Goal: Task Accomplishment & Management: Manage account settings

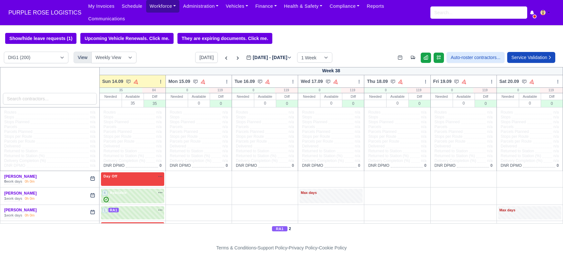
click at [160, 5] on link "Workforce" at bounding box center [163, 6] width 34 height 13
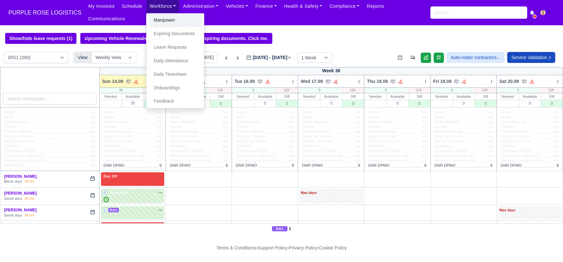
click at [156, 20] on link "Manpower" at bounding box center [175, 21] width 52 height 14
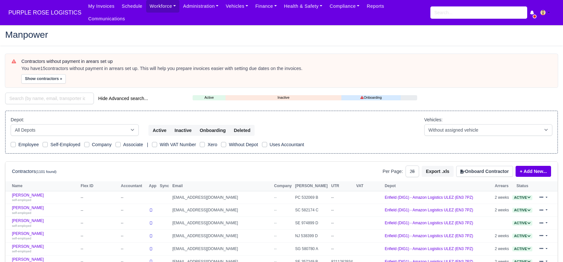
select select "25"
click at [36, 93] on input "search" at bounding box center [49, 99] width 89 height 12
paste input "[PERSON_NAME]"
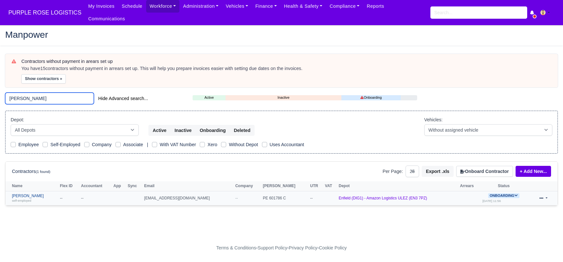
type input "[PERSON_NAME]"
click at [30, 194] on link "Mohammed Adam self-employed" at bounding box center [34, 198] width 45 height 9
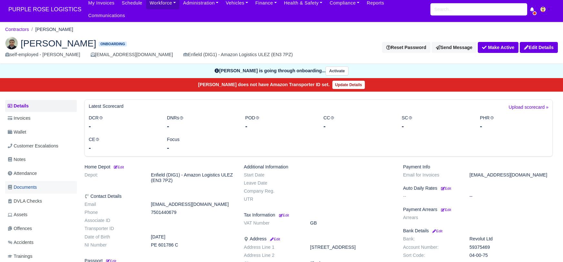
scroll to position [3, 0]
click at [29, 184] on span "Documents" at bounding box center [22, 187] width 29 height 7
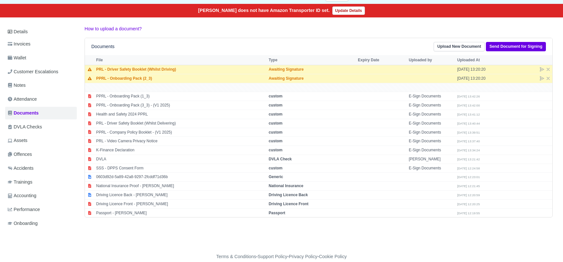
scroll to position [78, 0]
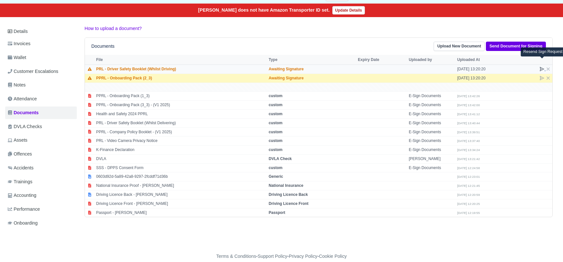
click at [541, 66] on icon at bounding box center [541, 68] width 5 height 5
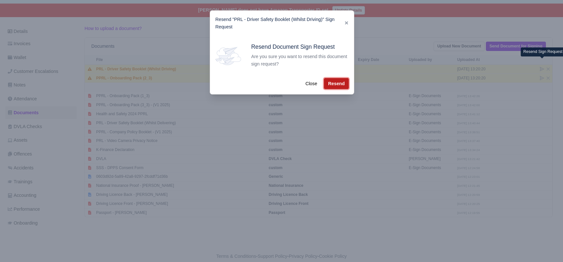
click at [330, 82] on button "Resend" at bounding box center [336, 83] width 25 height 11
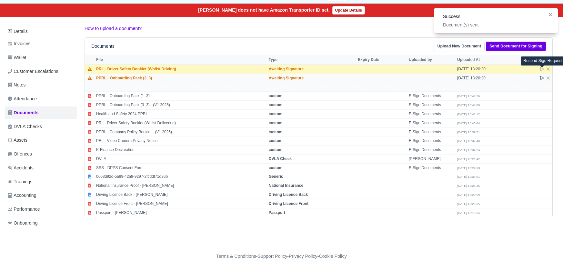
click at [541, 76] on icon at bounding box center [542, 78] width 4 height 4
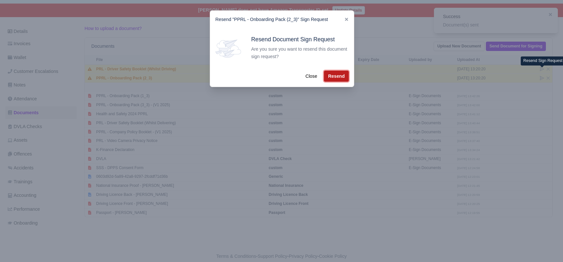
click at [331, 78] on button "Resend" at bounding box center [336, 76] width 25 height 11
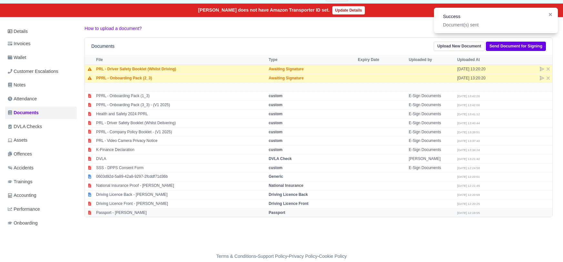
click at [276, 210] on strong "Passport" at bounding box center [277, 212] width 16 height 5
select select "passport"
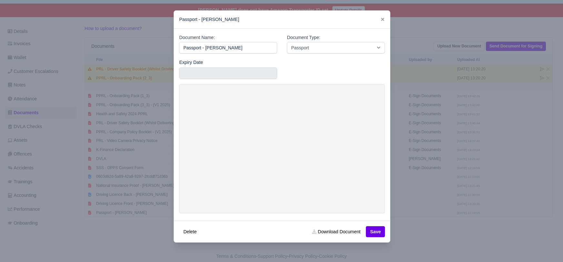
click at [420, 228] on div at bounding box center [281, 131] width 563 height 262
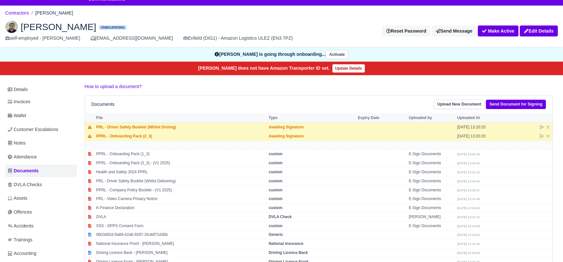
scroll to position [19, 0]
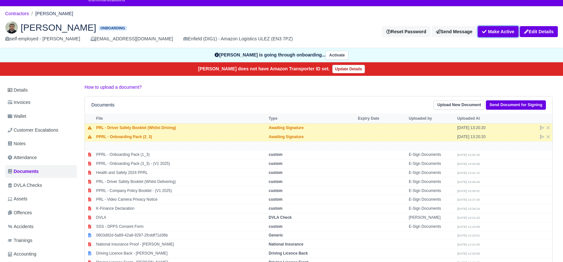
click at [491, 26] on button "Make Active" at bounding box center [498, 31] width 41 height 11
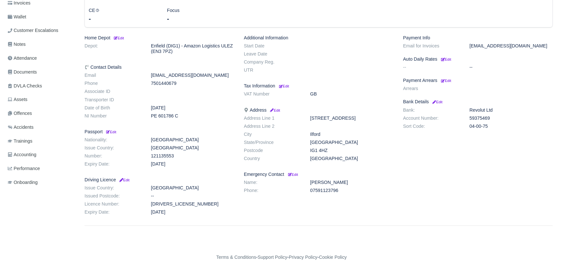
scroll to position [132, 0]
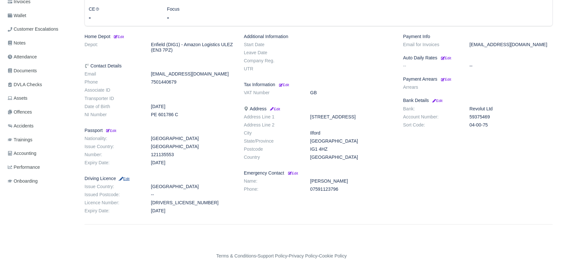
click at [124, 177] on small "Edit" at bounding box center [123, 179] width 11 height 4
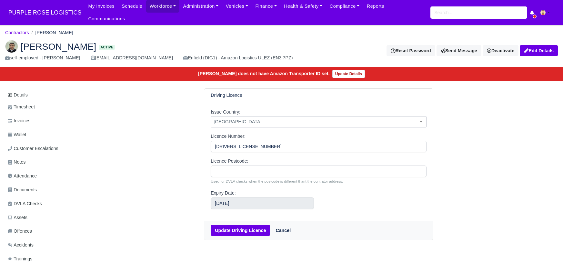
click at [254, 118] on span "[GEOGRAPHIC_DATA]" at bounding box center [318, 122] width 215 height 8
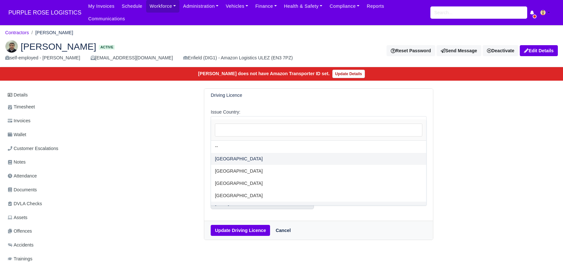
select select "[GEOGRAPHIC_DATA]"
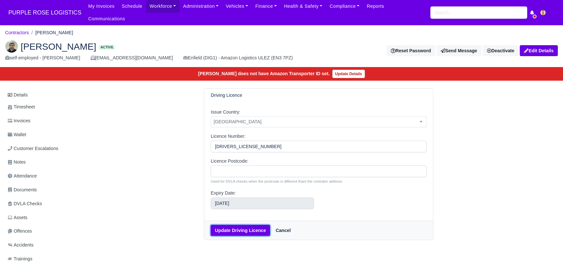
click at [242, 225] on button "Update Driving Licence" at bounding box center [240, 230] width 59 height 11
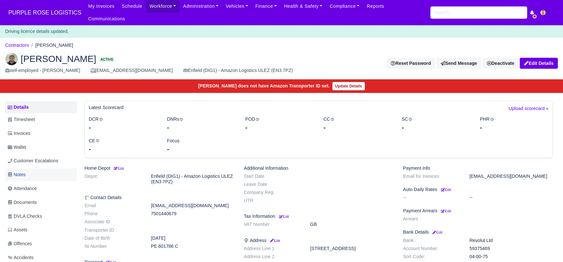
click at [28, 168] on link "Notes" at bounding box center [41, 174] width 72 height 13
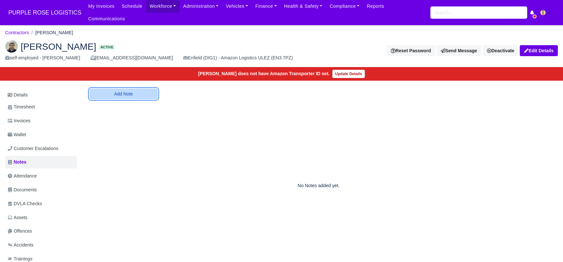
click at [129, 88] on button "Add Note" at bounding box center [123, 93] width 68 height 11
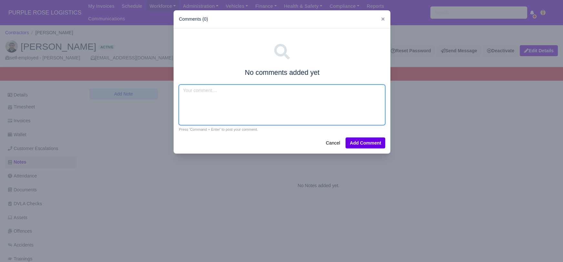
click at [195, 96] on textarea at bounding box center [282, 104] width 206 height 41
type textarea "Amazon flex,van exp"
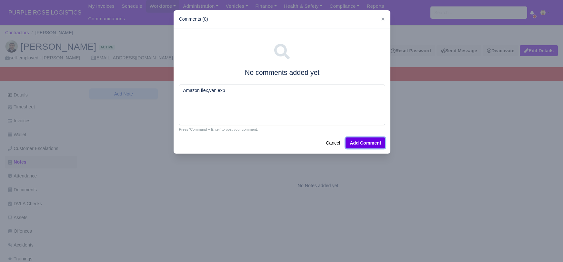
click at [361, 143] on button "Add Comment" at bounding box center [365, 142] width 40 height 11
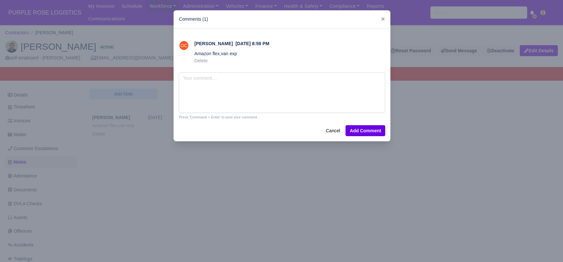
click at [219, 203] on div at bounding box center [281, 131] width 563 height 262
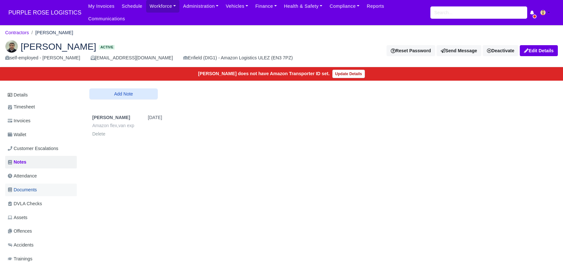
click at [24, 186] on span "Documents" at bounding box center [22, 189] width 29 height 7
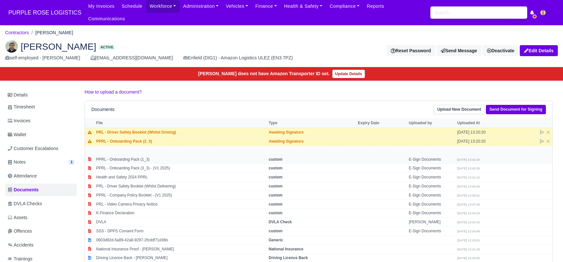
scroll to position [3, 0]
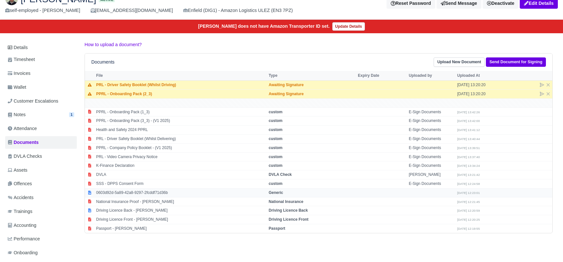
scroll to position [48, 0]
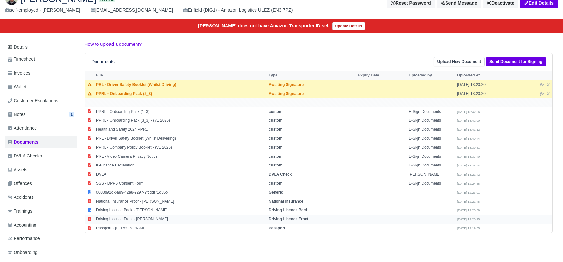
click at [296, 215] on td "Driving Licence Front" at bounding box center [311, 219] width 89 height 9
select select "driving-licence-front"
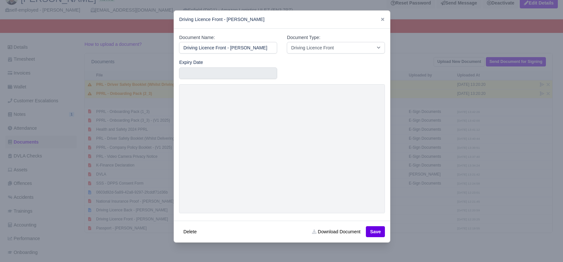
click at [447, 236] on div at bounding box center [281, 131] width 563 height 262
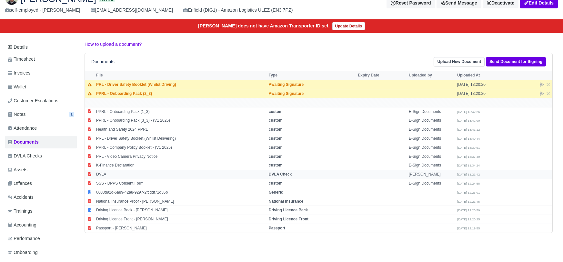
click at [288, 172] on strong "DVLA Check" at bounding box center [280, 174] width 23 height 5
select select "dvla-check"
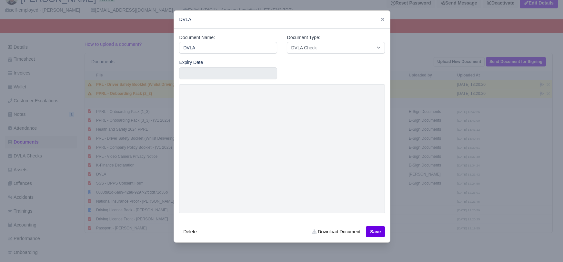
click at [436, 231] on div at bounding box center [281, 131] width 563 height 262
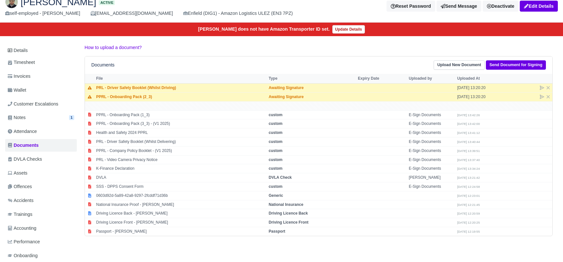
scroll to position [0, 0]
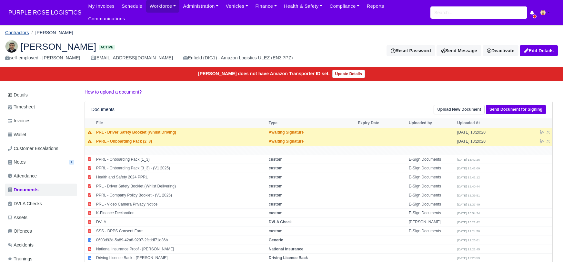
click at [19, 30] on link "Contractors" at bounding box center [17, 32] width 24 height 5
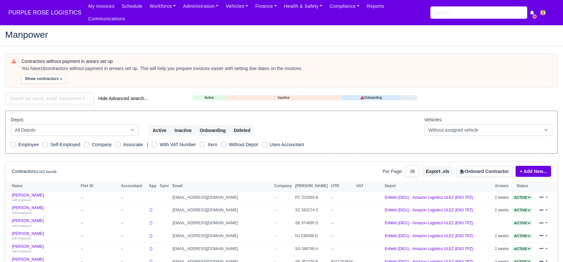
select select "25"
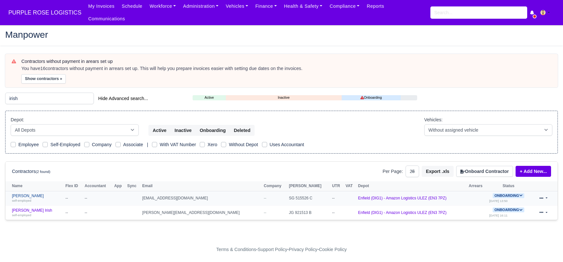
type input "irish"
click at [22, 194] on link "Omon Aikhuele self-employed" at bounding box center [37, 198] width 50 height 9
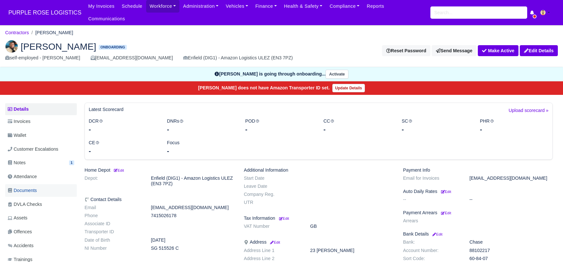
click at [23, 187] on span "Documents" at bounding box center [22, 190] width 29 height 7
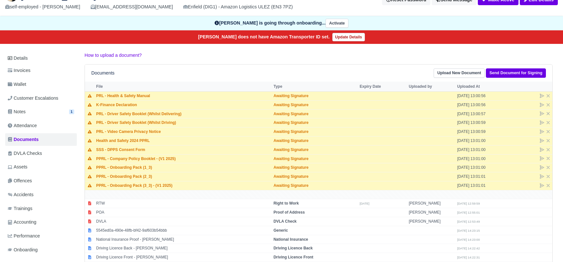
scroll to position [79, 0]
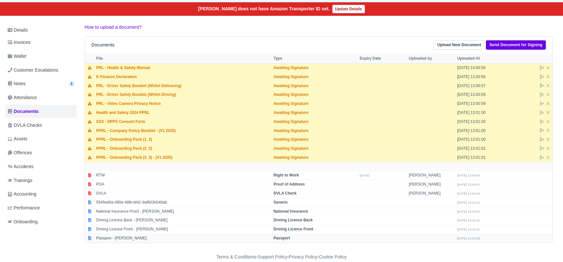
click at [284, 236] on strong "Passport" at bounding box center [281, 238] width 16 height 5
select select "passport"
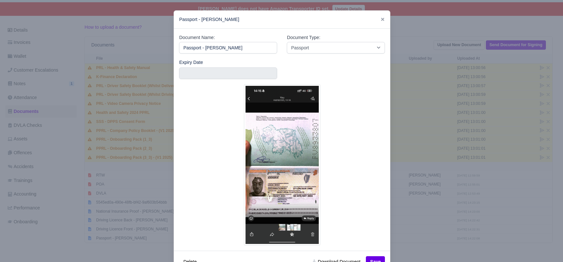
click at [425, 246] on div at bounding box center [281, 131] width 563 height 262
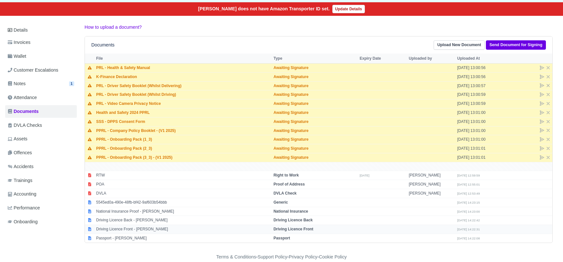
click at [297, 227] on strong "Driving Licence Front" at bounding box center [293, 229] width 40 height 5
select select "driving-licence-front"
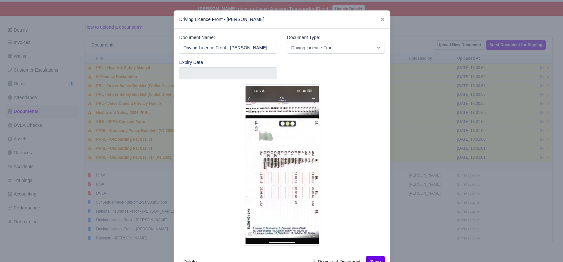
click at [412, 225] on div at bounding box center [281, 131] width 563 height 262
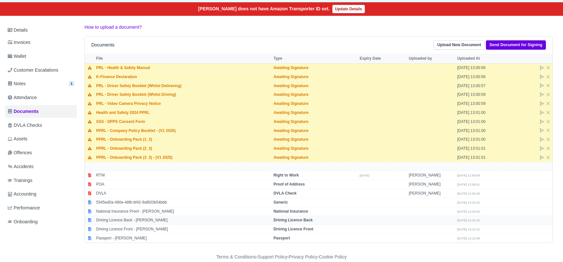
click at [306, 218] on strong "Driving Licence Back" at bounding box center [292, 220] width 39 height 5
select select "driving-licence-back"
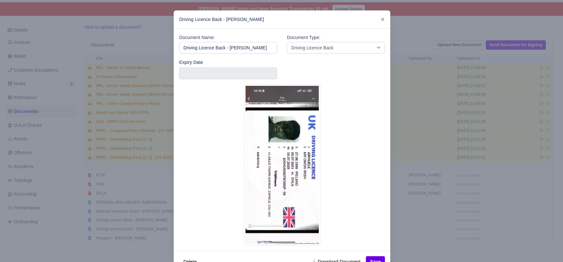
click at [402, 251] on div at bounding box center [281, 131] width 563 height 262
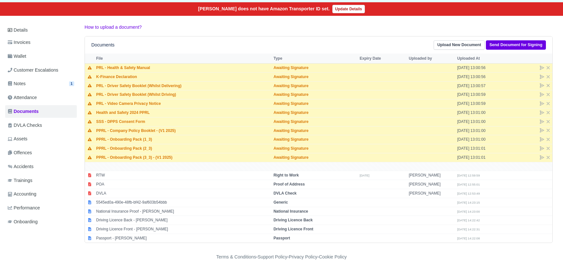
scroll to position [0, 0]
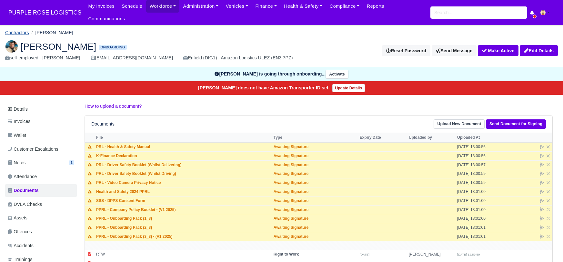
click at [23, 30] on link "Contractors" at bounding box center [17, 32] width 24 height 5
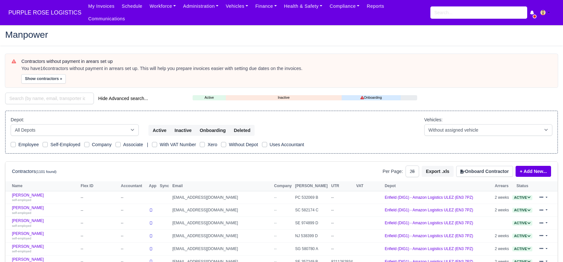
select select "25"
paste input "[PERSON_NAME]"
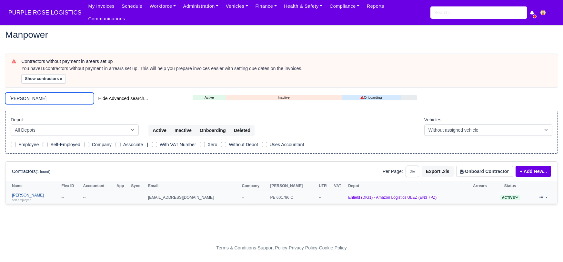
type input "[PERSON_NAME]"
click at [28, 193] on link "[PERSON_NAME] self-employed" at bounding box center [35, 197] width 46 height 9
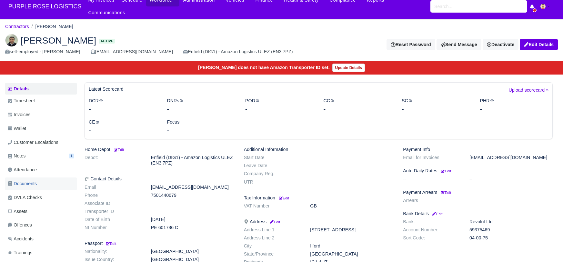
scroll to position [6, 0]
drag, startPoint x: 24, startPoint y: 178, endPoint x: 100, endPoint y: 194, distance: 77.6
click at [24, 180] on span "Documents" at bounding box center [22, 183] width 29 height 7
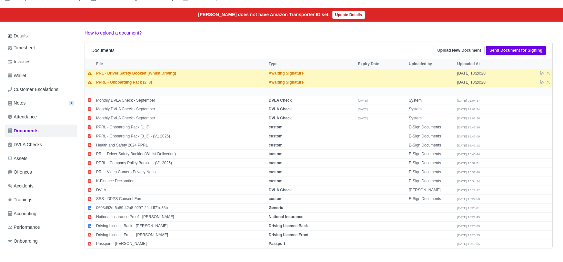
scroll to position [77, 0]
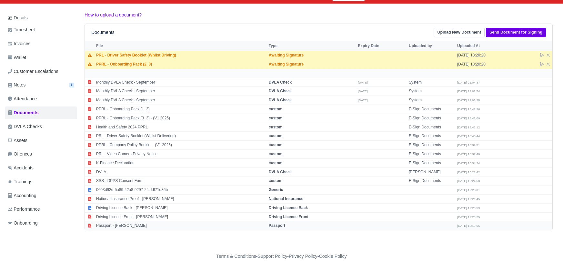
click at [275, 223] on strong "Passport" at bounding box center [277, 225] width 16 height 5
select select "passport"
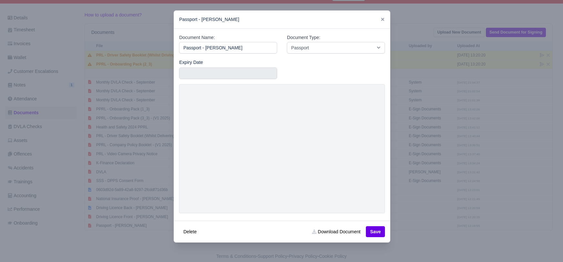
click at [413, 244] on div at bounding box center [281, 131] width 563 height 262
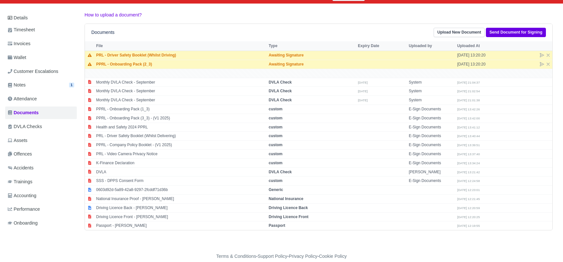
drag, startPoint x: 303, startPoint y: 208, endPoint x: 356, endPoint y: 233, distance: 58.6
click at [307, 212] on td "Driving Licence Front" at bounding box center [311, 216] width 89 height 9
select select "driving-licence-front"
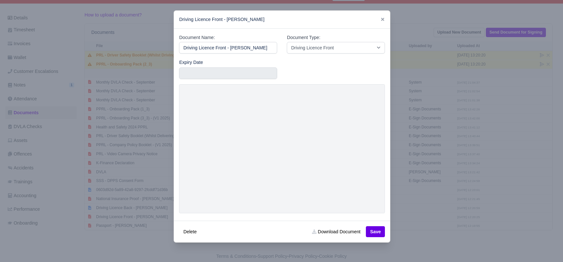
click at [411, 246] on div at bounding box center [281, 131] width 563 height 262
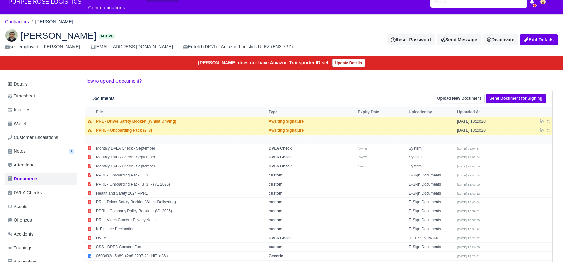
scroll to position [11, 0]
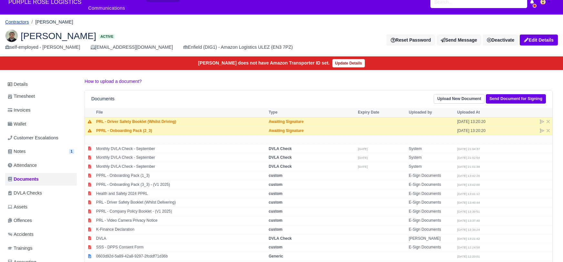
click at [9, 19] on link "Contractors" at bounding box center [17, 21] width 24 height 5
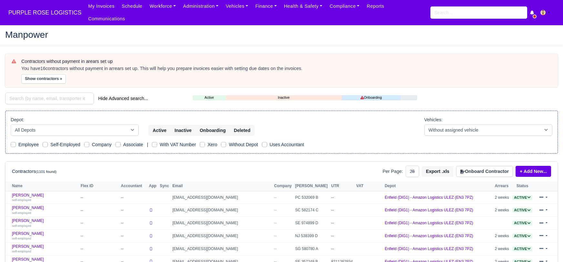
select select "25"
click at [48, 93] on input "search" at bounding box center [49, 99] width 89 height 12
paste input "[PERSON_NAME]"
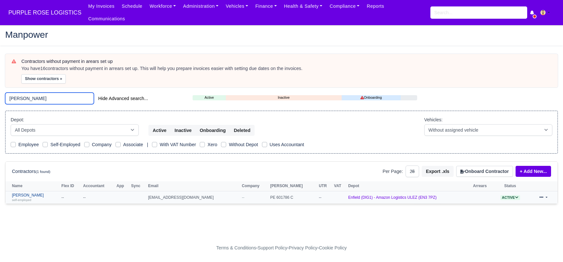
type input "[PERSON_NAME]"
click at [45, 193] on link "Mohammed Adam self-employed" at bounding box center [35, 197] width 46 height 9
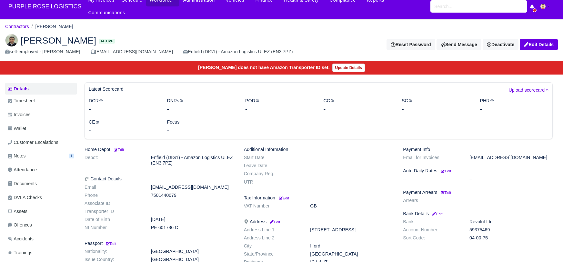
scroll to position [6, 0]
drag, startPoint x: 42, startPoint y: 177, endPoint x: 46, endPoint y: 177, distance: 4.2
click at [41, 177] on link "Documents" at bounding box center [41, 183] width 72 height 13
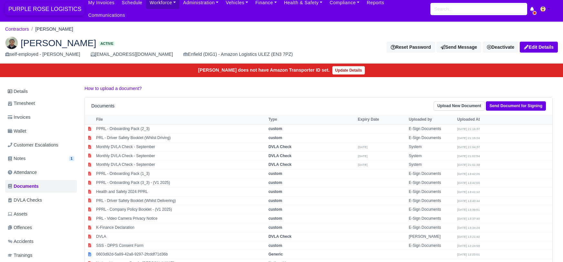
scroll to position [3, 0]
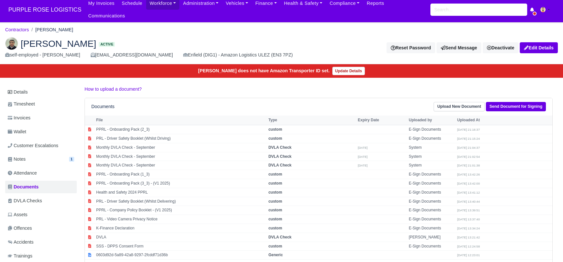
scroll to position [3, 0]
click at [162, 37] on h2 "Mohammed Adam Active" at bounding box center [151, 43] width 293 height 13
click at [160, 32] on div "Mohammed Adam Active self-employed - Mohammed Adam hussain.adam1890@gmail.com E…" at bounding box center [281, 48] width 562 height 32
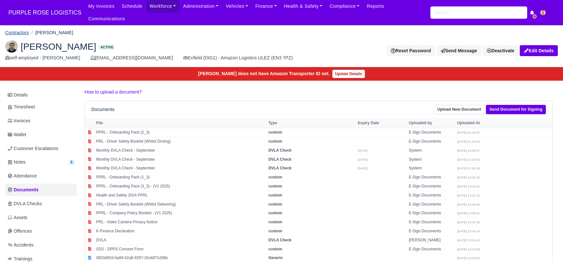
click at [18, 30] on link "Contractors" at bounding box center [17, 32] width 24 height 5
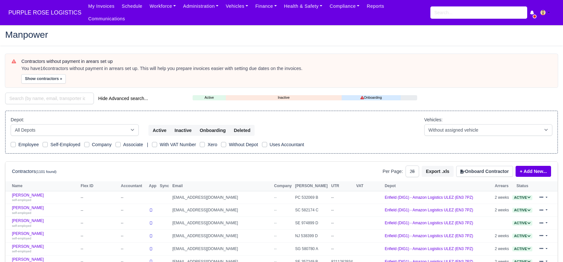
select select "25"
click at [36, 93] on input "search" at bounding box center [49, 99] width 89 height 12
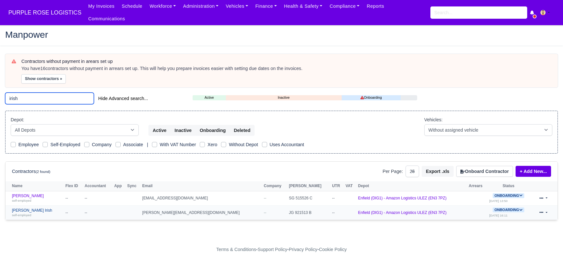
type input "irish"
click at [23, 208] on link "Reece Irish self-employed" at bounding box center [37, 212] width 50 height 9
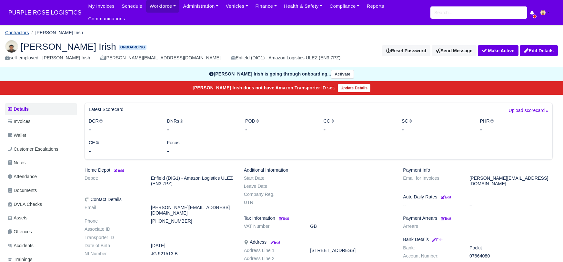
click at [18, 30] on link "Contractors" at bounding box center [17, 32] width 24 height 5
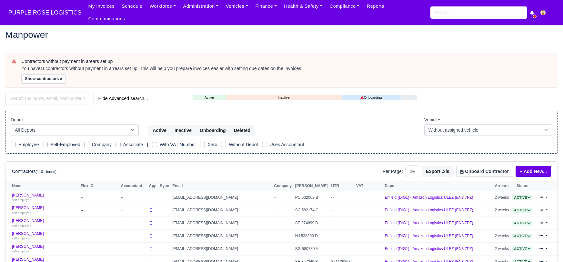
select select "25"
click at [35, 93] on input "search" at bounding box center [49, 99] width 89 height 12
type input "o"
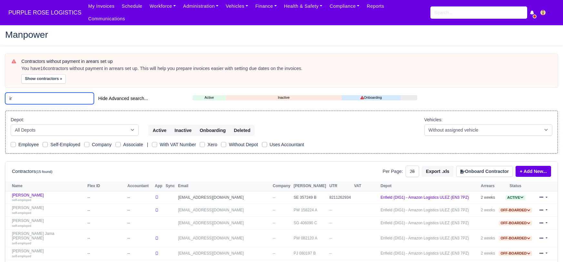
type input "i"
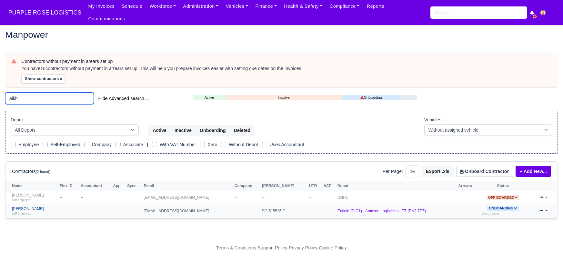
type input "aikh"
click at [37, 206] on link "[PERSON_NAME] self-employed" at bounding box center [34, 210] width 45 height 9
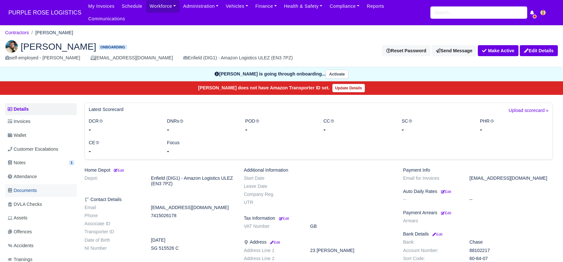
click at [33, 187] on span "Documents" at bounding box center [22, 190] width 29 height 7
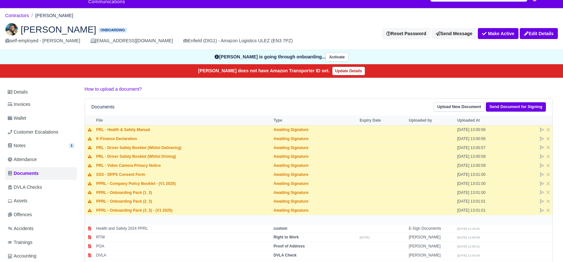
scroll to position [21, 0]
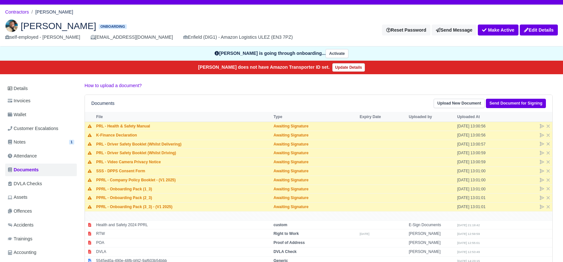
click at [173, 19] on h2 "Omon Aikhuele Onboarding" at bounding box center [151, 25] width 293 height 13
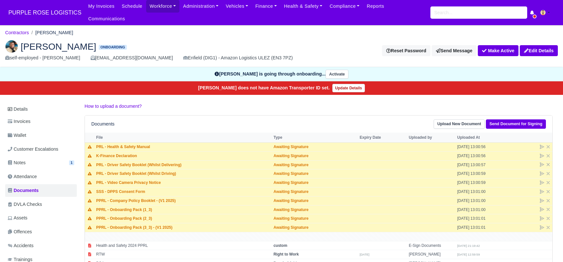
scroll to position [0, 0]
click at [491, 45] on button "Make Active" at bounding box center [498, 50] width 41 height 11
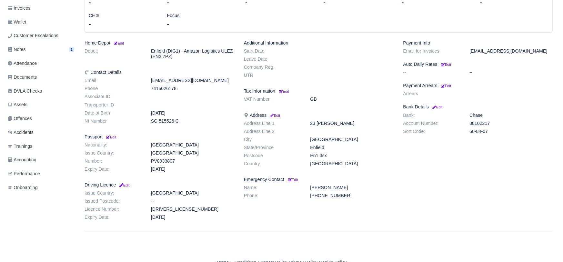
scroll to position [126, 0]
click at [27, 73] on span "Documents" at bounding box center [22, 76] width 29 height 7
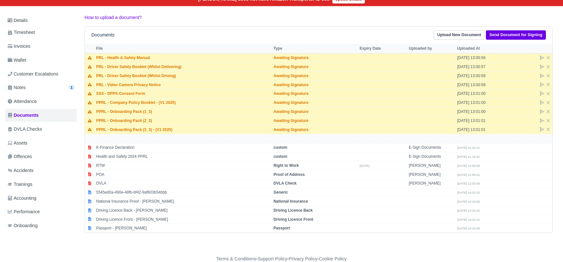
scroll to position [77, 0]
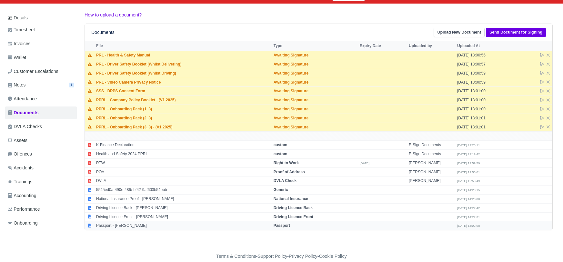
click at [285, 223] on strong "Passport" at bounding box center [281, 225] width 16 height 5
select select "passport"
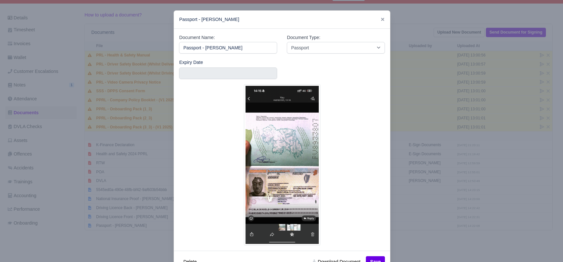
click at [401, 236] on div at bounding box center [281, 131] width 563 height 262
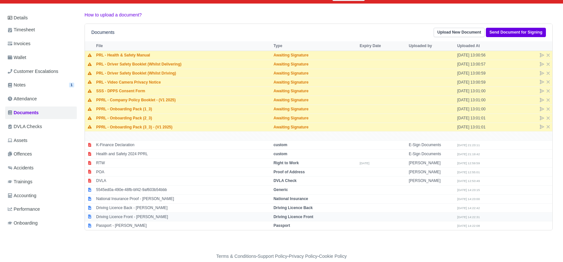
click at [284, 214] on strong "Driving Licence Front" at bounding box center [293, 216] width 40 height 5
select select "driving-licence-front"
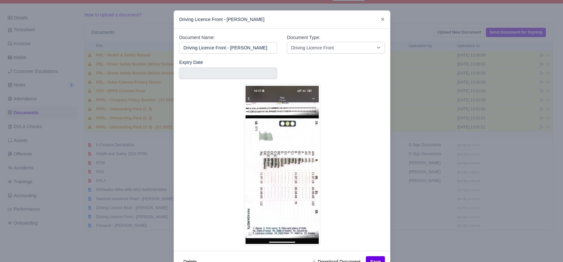
click at [407, 234] on div at bounding box center [281, 131] width 563 height 262
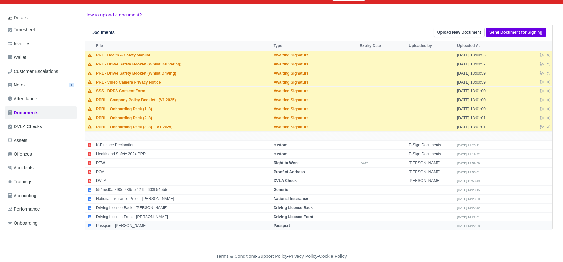
drag, startPoint x: 306, startPoint y: 198, endPoint x: 391, endPoint y: 217, distance: 87.2
click at [307, 205] on strong "Driving Licence Back" at bounding box center [292, 207] width 39 height 5
select select "driving-licence-back"
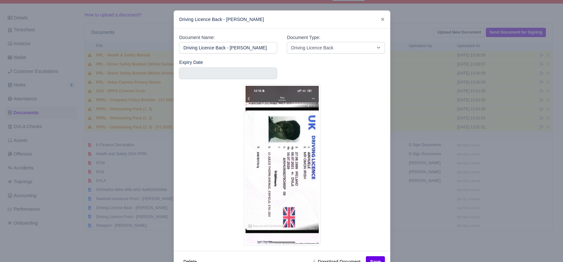
click at [436, 244] on div at bounding box center [281, 131] width 563 height 262
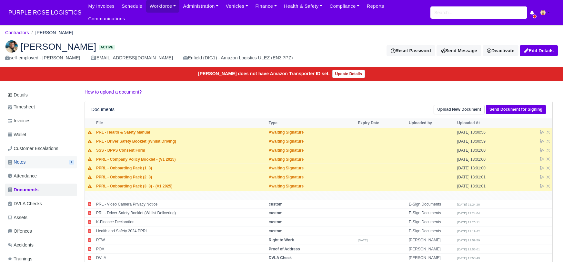
click at [21, 158] on span "Notes" at bounding box center [17, 161] width 18 height 7
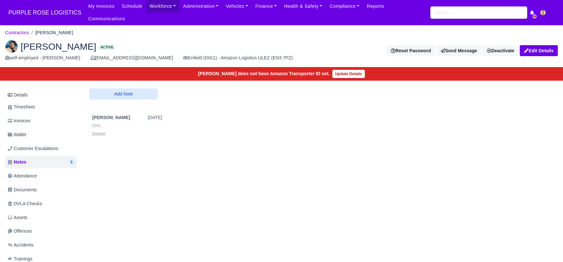
click at [150, 169] on div "Details Timesheet Invoices Wallet Customer Escalations Notes 1 Attendance" at bounding box center [281, 203] width 552 height 231
click at [37, 186] on span "Documents" at bounding box center [22, 189] width 29 height 7
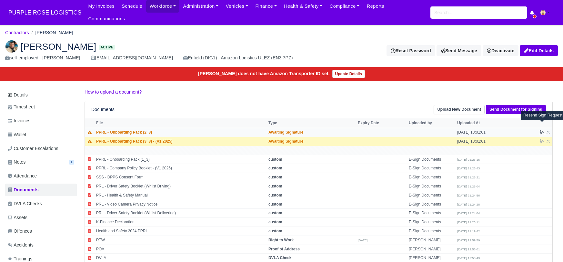
click at [542, 130] on icon at bounding box center [541, 132] width 5 height 5
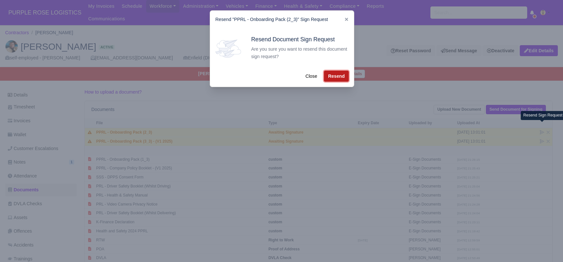
click at [335, 76] on button "Resend" at bounding box center [336, 76] width 25 height 11
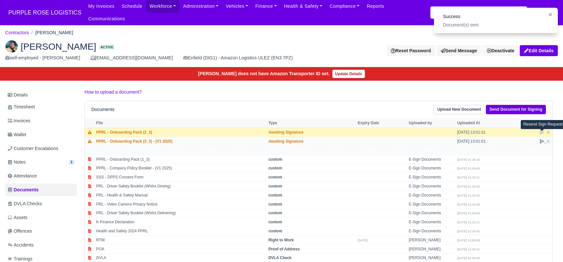
click at [540, 139] on icon at bounding box center [542, 141] width 4 height 4
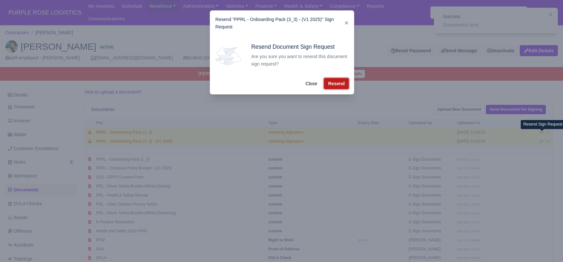
click at [342, 80] on button "Resend" at bounding box center [336, 83] width 25 height 11
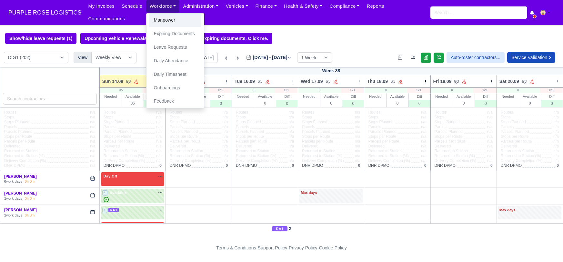
click at [157, 24] on link "Manpower" at bounding box center [175, 21] width 52 height 14
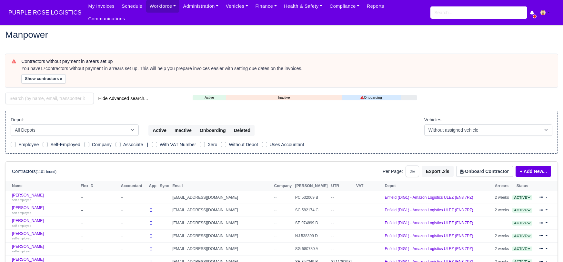
select select "25"
click at [490, 166] on button "Onboard Contractor" at bounding box center [484, 171] width 57 height 11
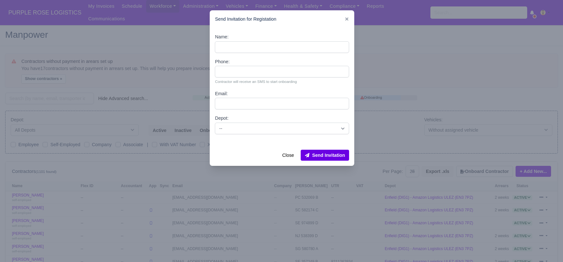
click at [436, 36] on div at bounding box center [281, 131] width 563 height 262
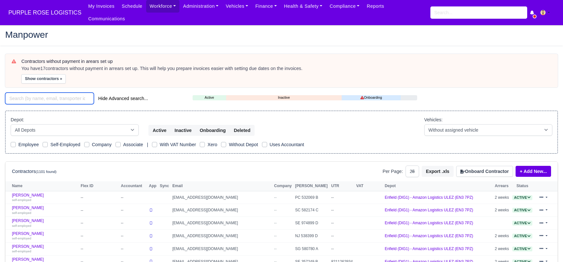
click at [43, 93] on input "search" at bounding box center [49, 99] width 89 height 12
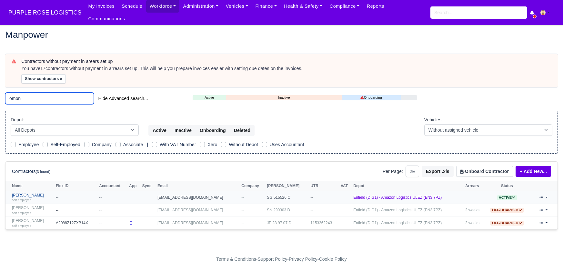
type input "omon"
click at [24, 193] on link "Omon Aikhuele self-employed" at bounding box center [32, 197] width 41 height 9
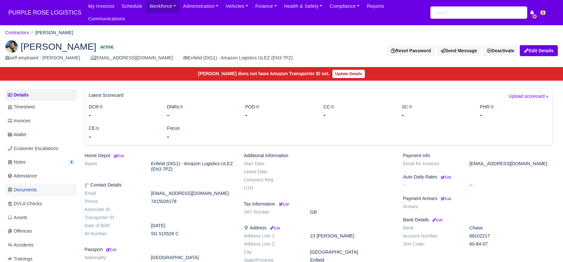
click at [33, 186] on span "Documents" at bounding box center [22, 189] width 29 height 7
